Goal: Information Seeking & Learning: Learn about a topic

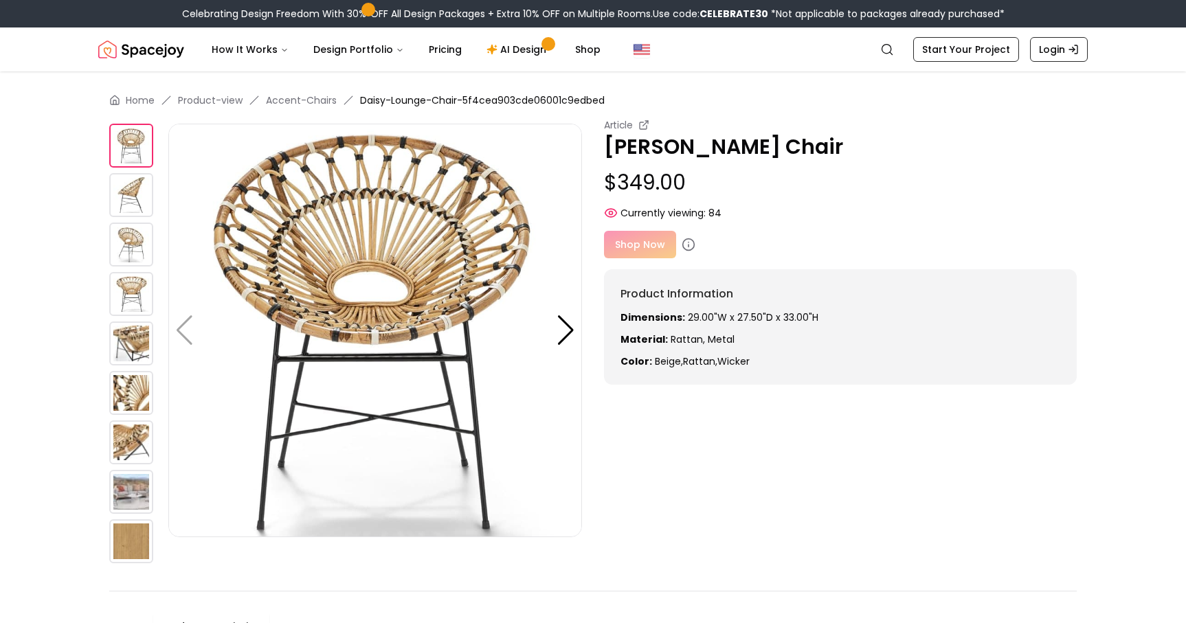
click at [628, 162] on div "Article [PERSON_NAME] Chair $349.00 Currently viewing: 84" at bounding box center [840, 169] width 473 height 102
click at [629, 146] on p "[PERSON_NAME] Chair" at bounding box center [840, 147] width 473 height 25
copy p "[PERSON_NAME] Chair"
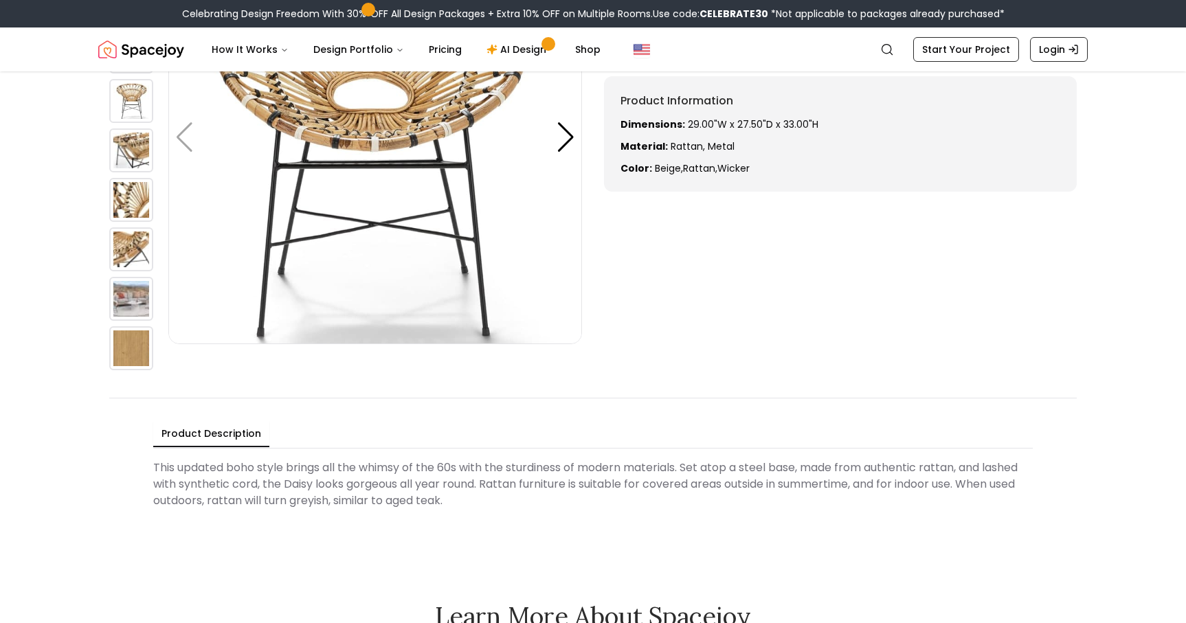
scroll to position [247, 0]
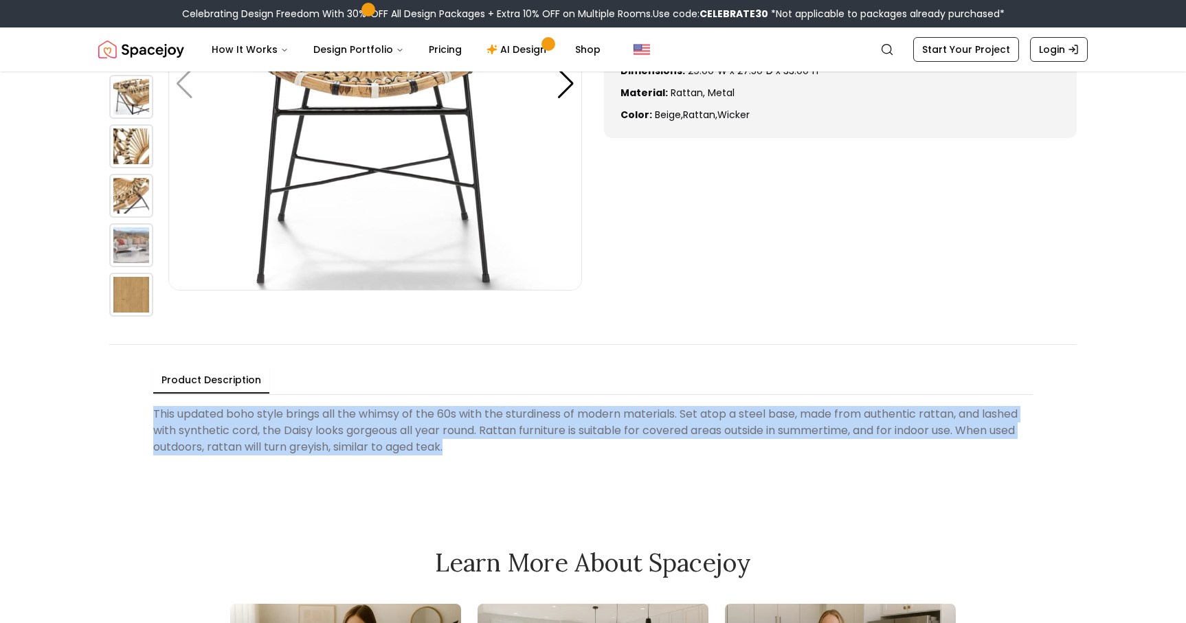
drag, startPoint x: 155, startPoint y: 412, endPoint x: 451, endPoint y: 452, distance: 298.7
click at [451, 452] on Description "This updated boho style brings all the whimsy of the 60s with the sturdiness of…" at bounding box center [592, 430] width 879 height 60
copy Description "This updated boho style brings all the whimsy of the 60s with the sturdiness of…"
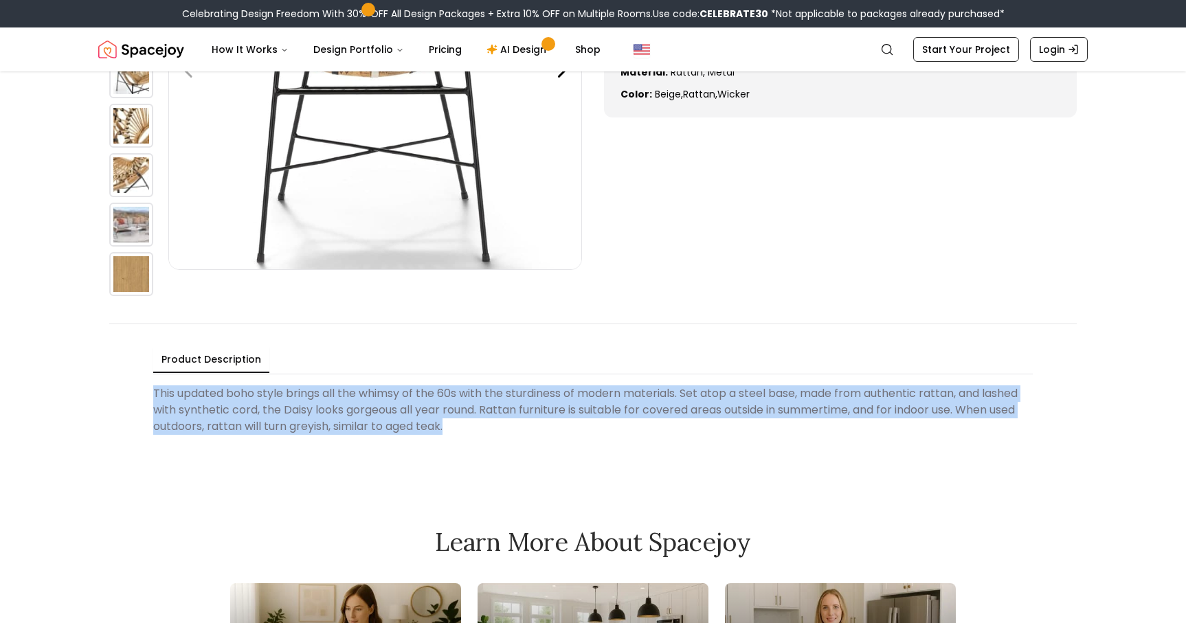
scroll to position [269, 0]
